Goal: Task Accomplishment & Management: Use online tool/utility

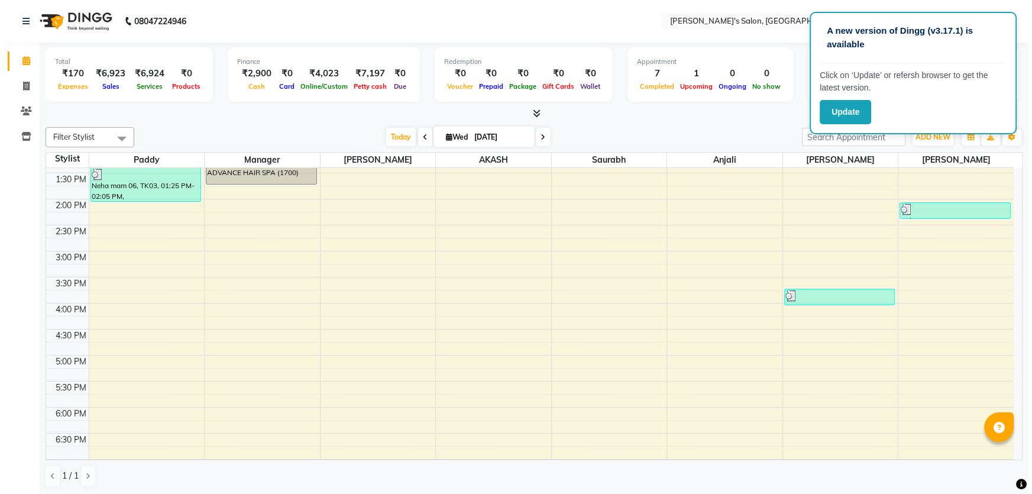
scroll to position [161, 0]
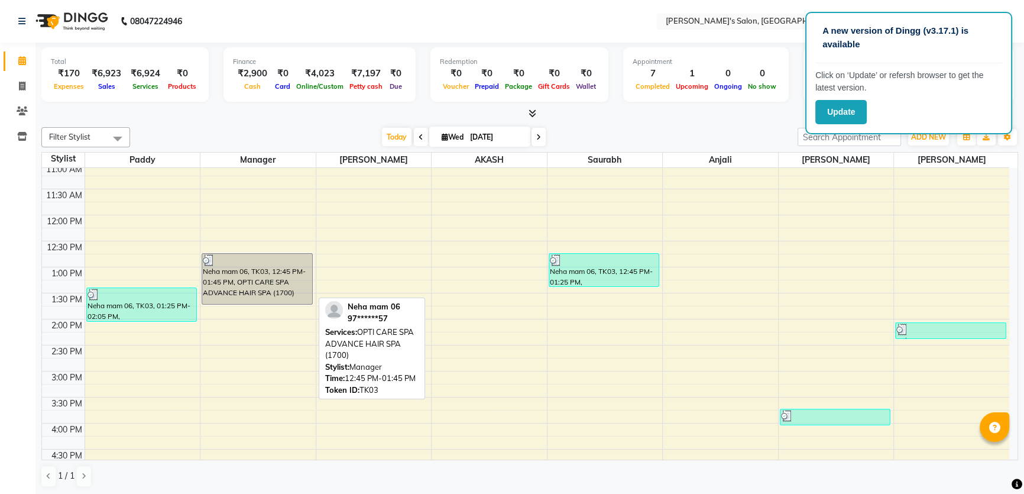
click at [252, 294] on div "Neha mam 06, TK03, 12:45 PM-01:45 PM, OPTI CARE SPA ADVANCE HAIR SPA (1700)" at bounding box center [257, 279] width 110 height 50
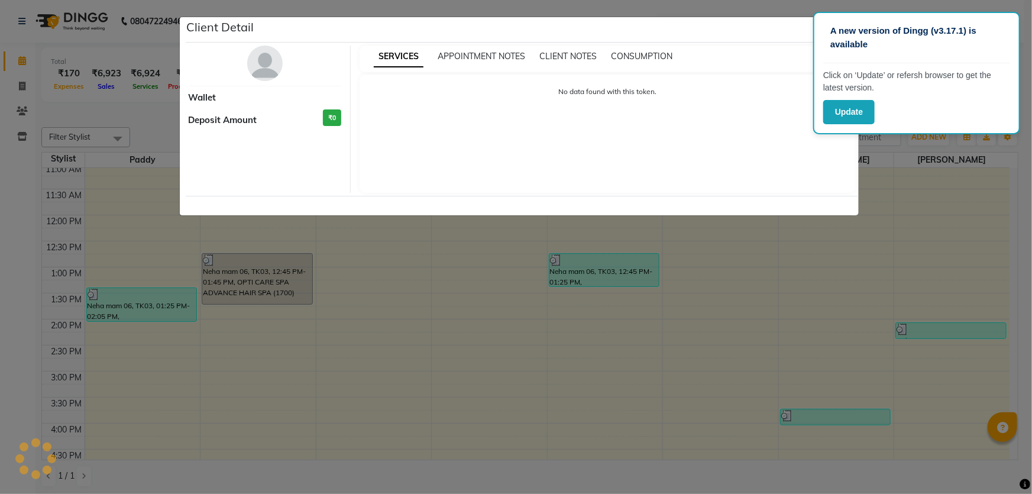
select select "3"
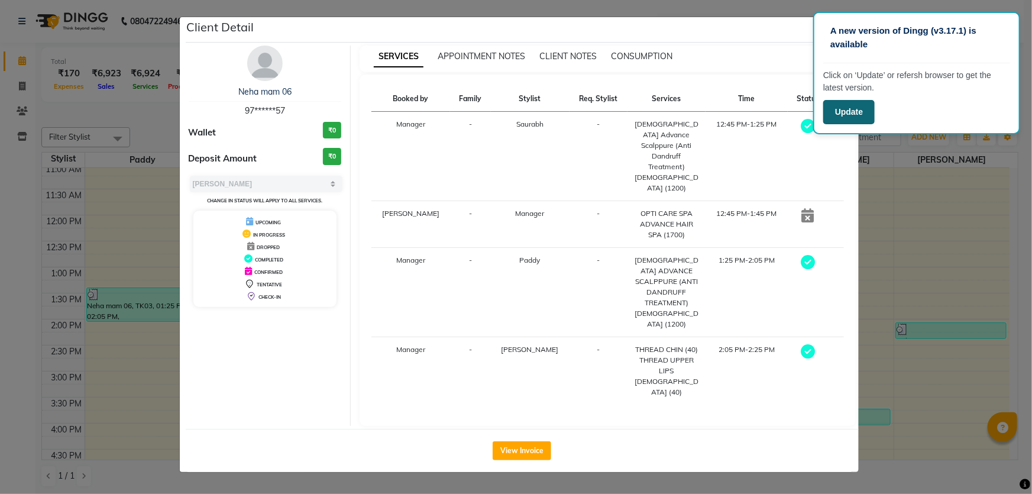
click at [841, 114] on button "Update" at bounding box center [848, 112] width 51 height 24
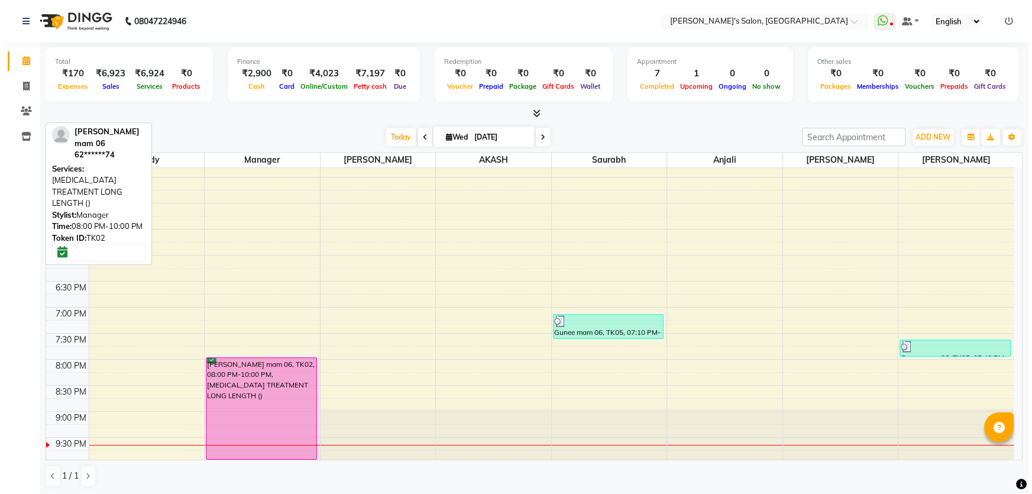
scroll to position [433, 0]
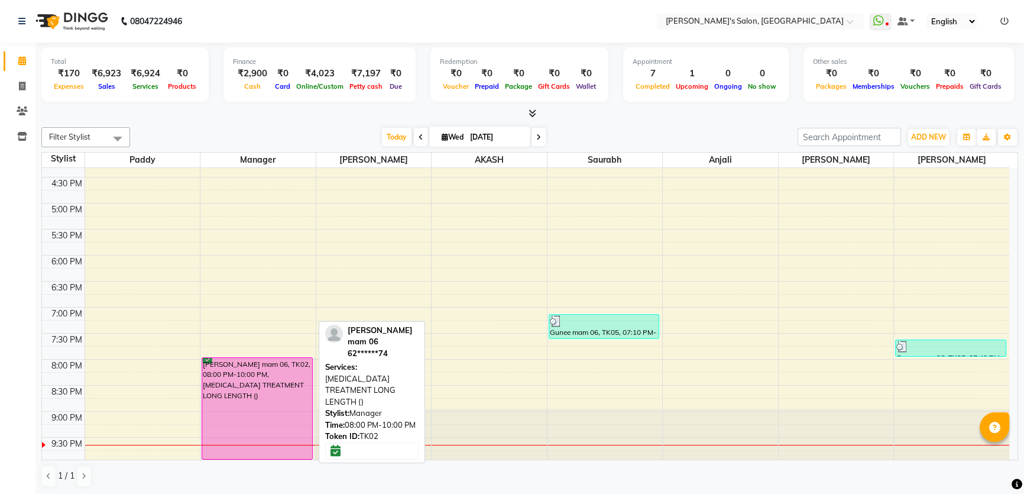
click at [258, 383] on div "[PERSON_NAME] mam 06, TK02, 08:00 PM-10:00 PM, [MEDICAL_DATA] TREATMENT LONG LE…" at bounding box center [257, 408] width 110 height 101
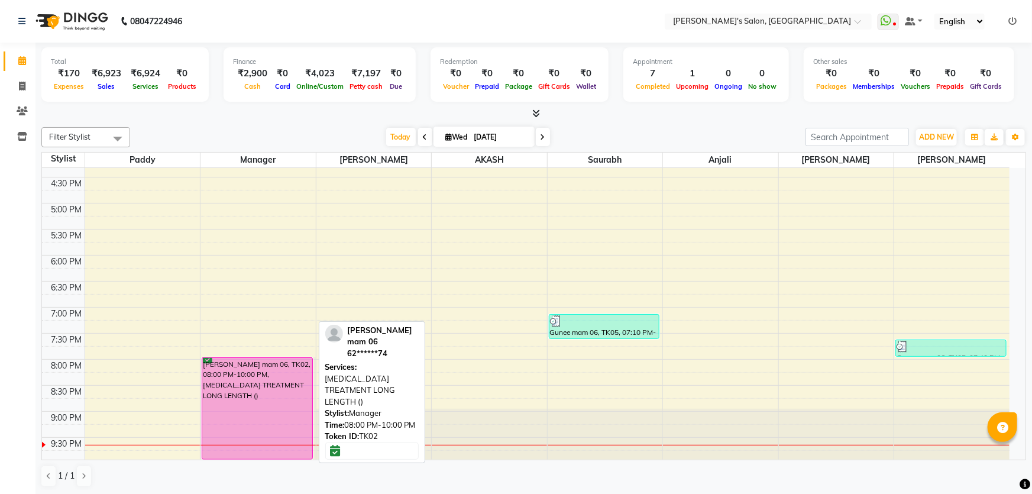
select select "6"
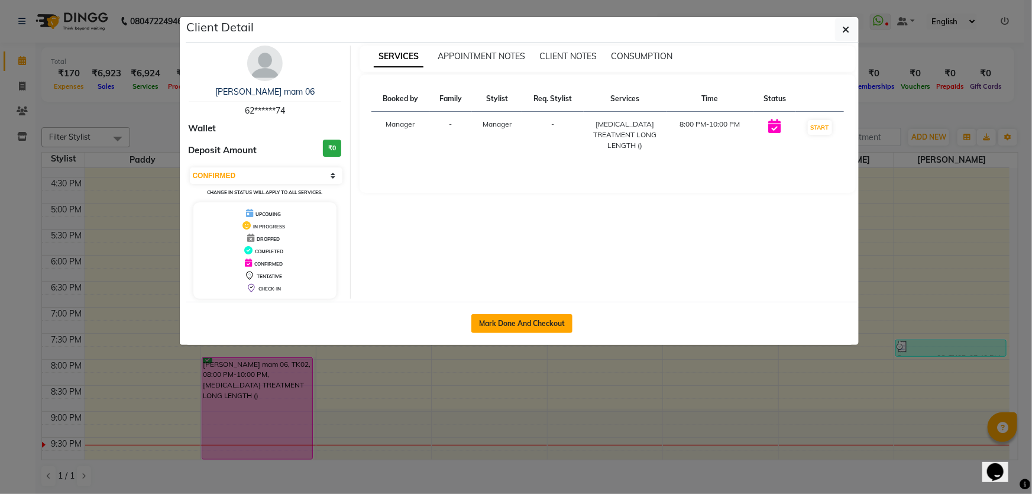
scroll to position [0, 0]
click at [524, 321] on button "Mark Done And Checkout" at bounding box center [521, 323] width 101 height 19
select select "service"
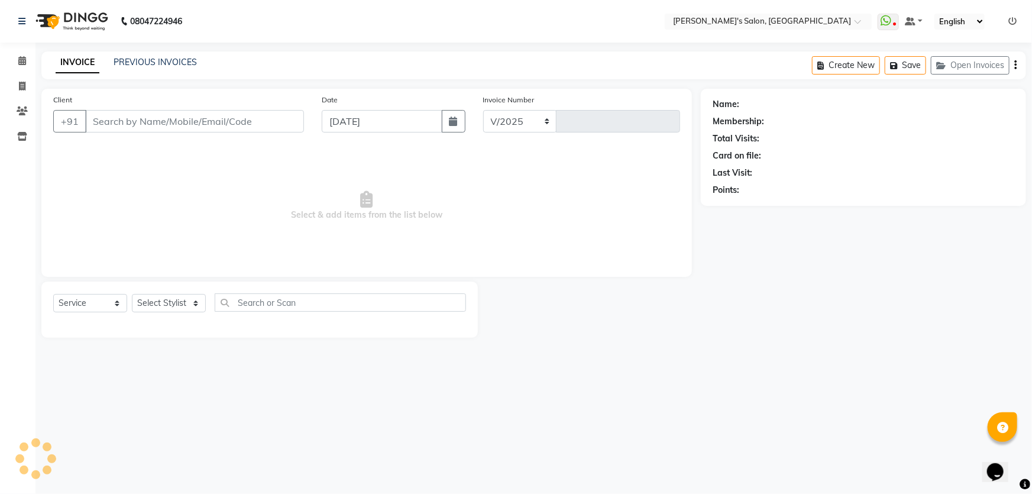
select select "7366"
type input "1267"
type input "62******74"
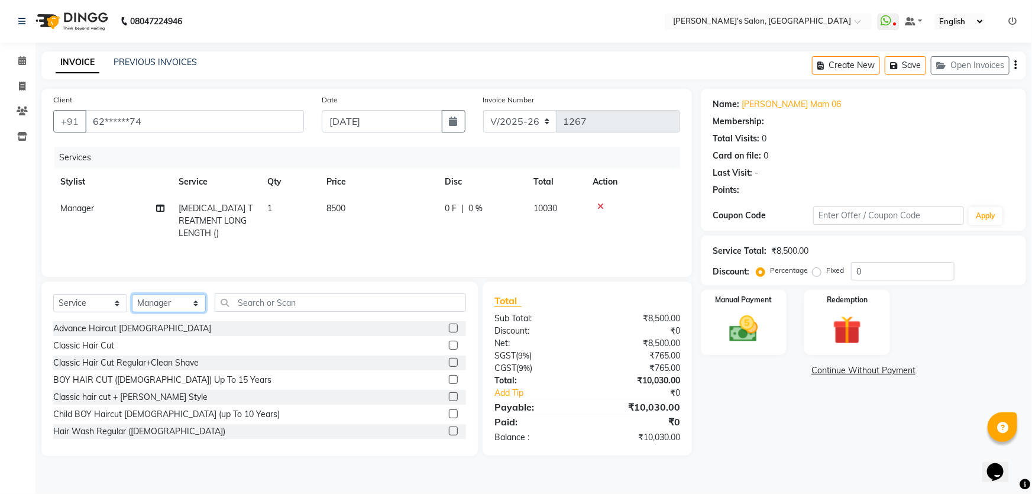
click at [199, 304] on select "Select Stylist AKASH ANIL KONDHAMANGALE Anjali Manager [PERSON_NAME] [PERSON_NA…" at bounding box center [169, 303] width 74 height 18
select select "85546"
click at [132, 294] on select "Select Stylist AKASH ANIL KONDHAMANGALE Anjali Manager [PERSON_NAME] [PERSON_NA…" at bounding box center [169, 303] width 74 height 18
click at [249, 303] on input "text" at bounding box center [340, 302] width 251 height 18
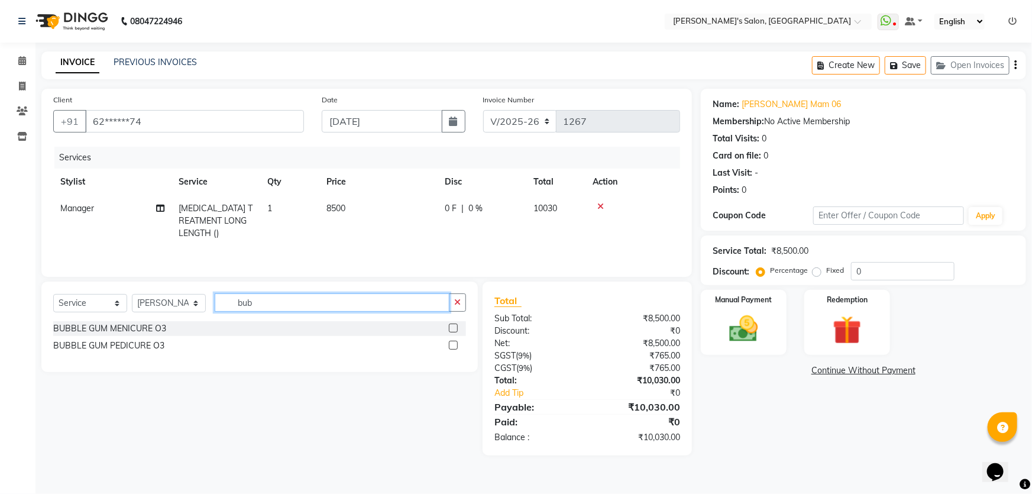
type input "bub"
click at [454, 343] on label at bounding box center [453, 345] width 9 height 9
click at [454, 343] on input "checkbox" at bounding box center [453, 346] width 8 height 8
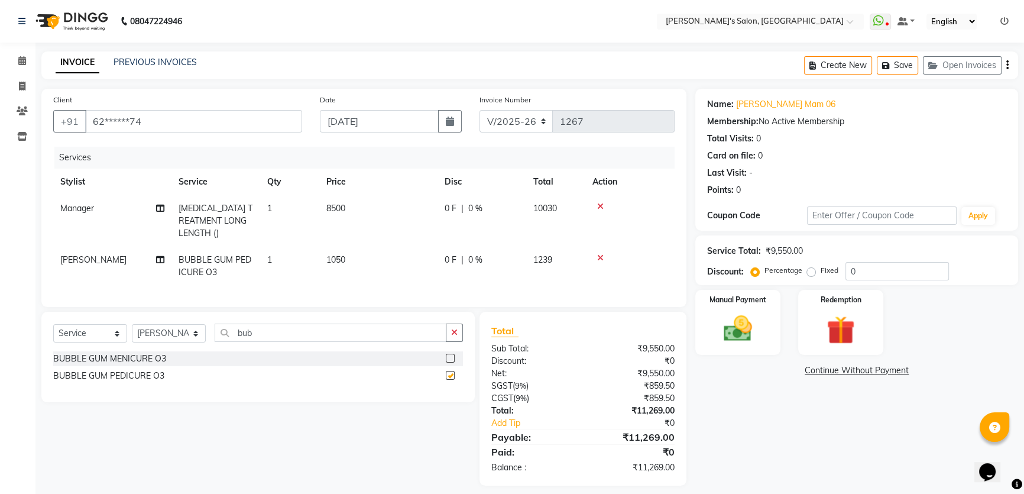
checkbox input "false"
drag, startPoint x: 784, startPoint y: 452, endPoint x: 769, endPoint y: 437, distance: 21.3
click at [783, 451] on div "Name: [PERSON_NAME] Mam 06 Membership: No Active Membership Total Visits: 0 Car…" at bounding box center [861, 287] width 332 height 397
click at [360, 199] on td "8500" at bounding box center [378, 220] width 118 height 51
select select "63835"
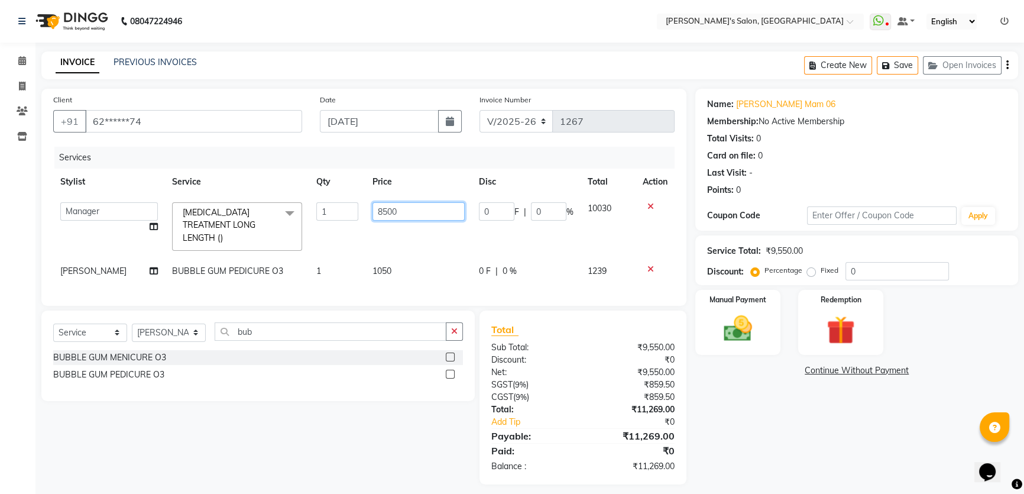
click at [429, 209] on input "8500" at bounding box center [418, 211] width 92 height 18
type input "8"
type input "5000"
click at [746, 406] on div "Name: [PERSON_NAME] Mam 06 Membership: No Active Membership Total Visits: 0 Car…" at bounding box center [861, 287] width 332 height 396
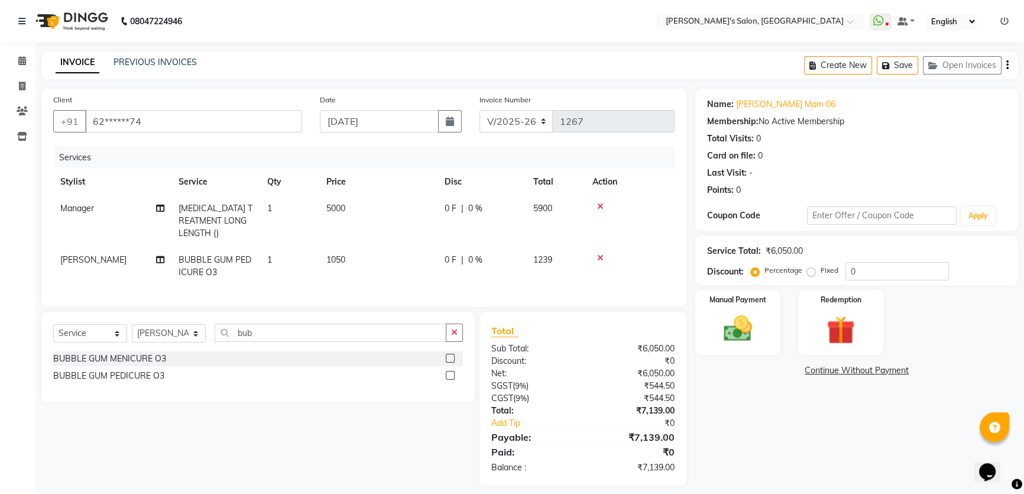
scroll to position [5, 0]
